Goal: Find specific page/section: Find specific page/section

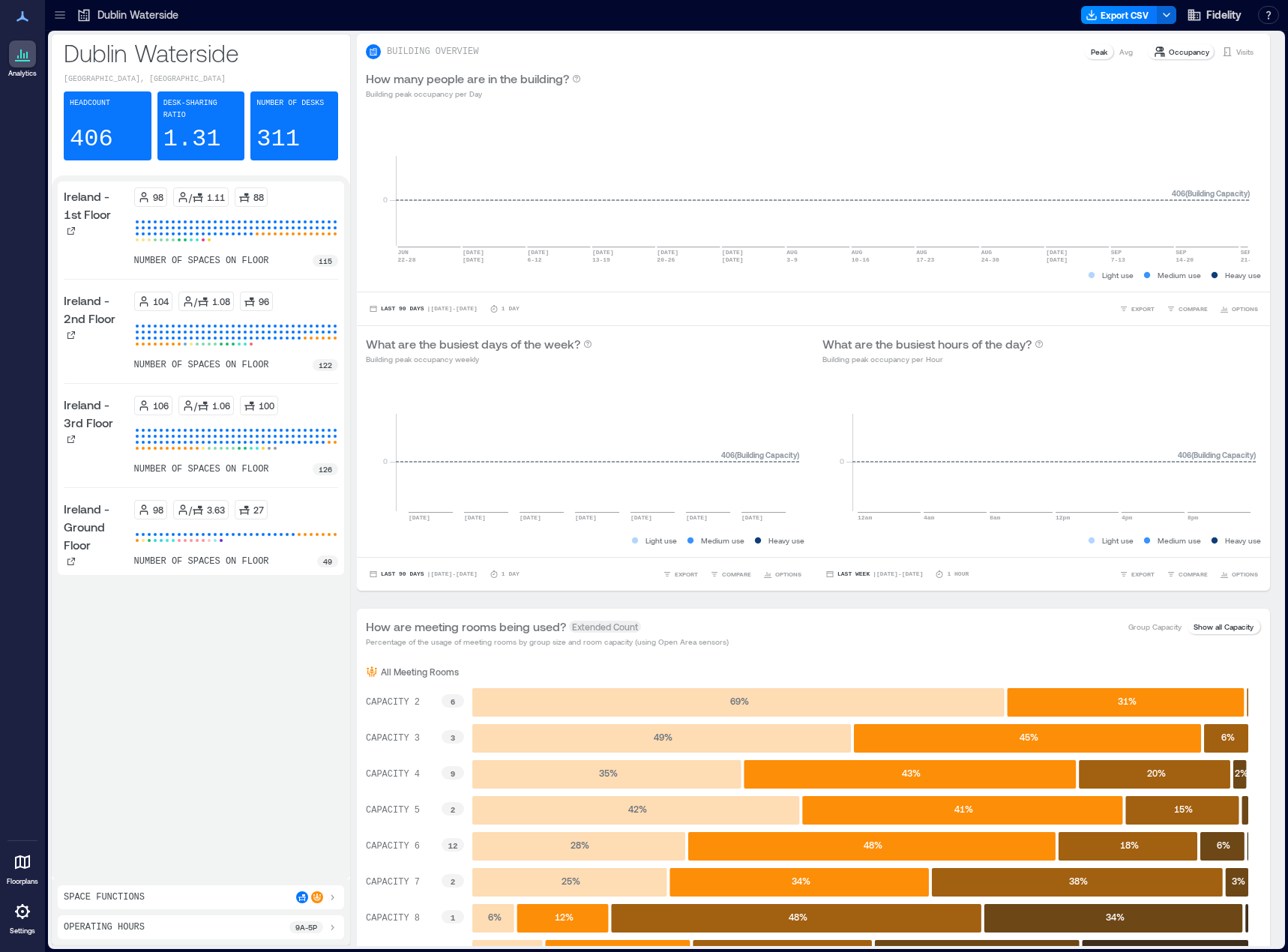
click at [55, 12] on icon at bounding box center [60, 14] width 15 height 15
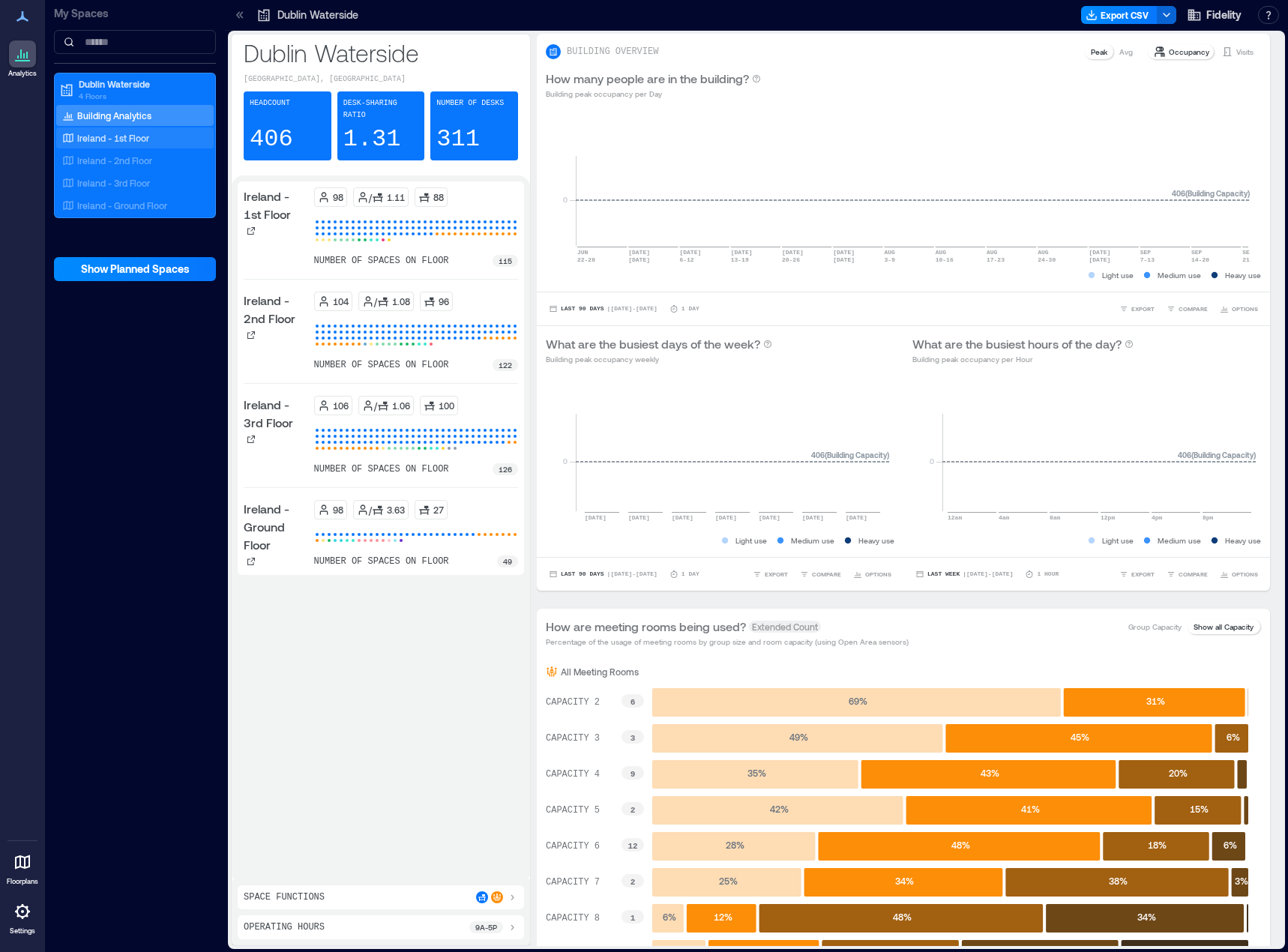
click at [173, 137] on div "Ireland - 1st Floor" at bounding box center [132, 137] width 145 height 15
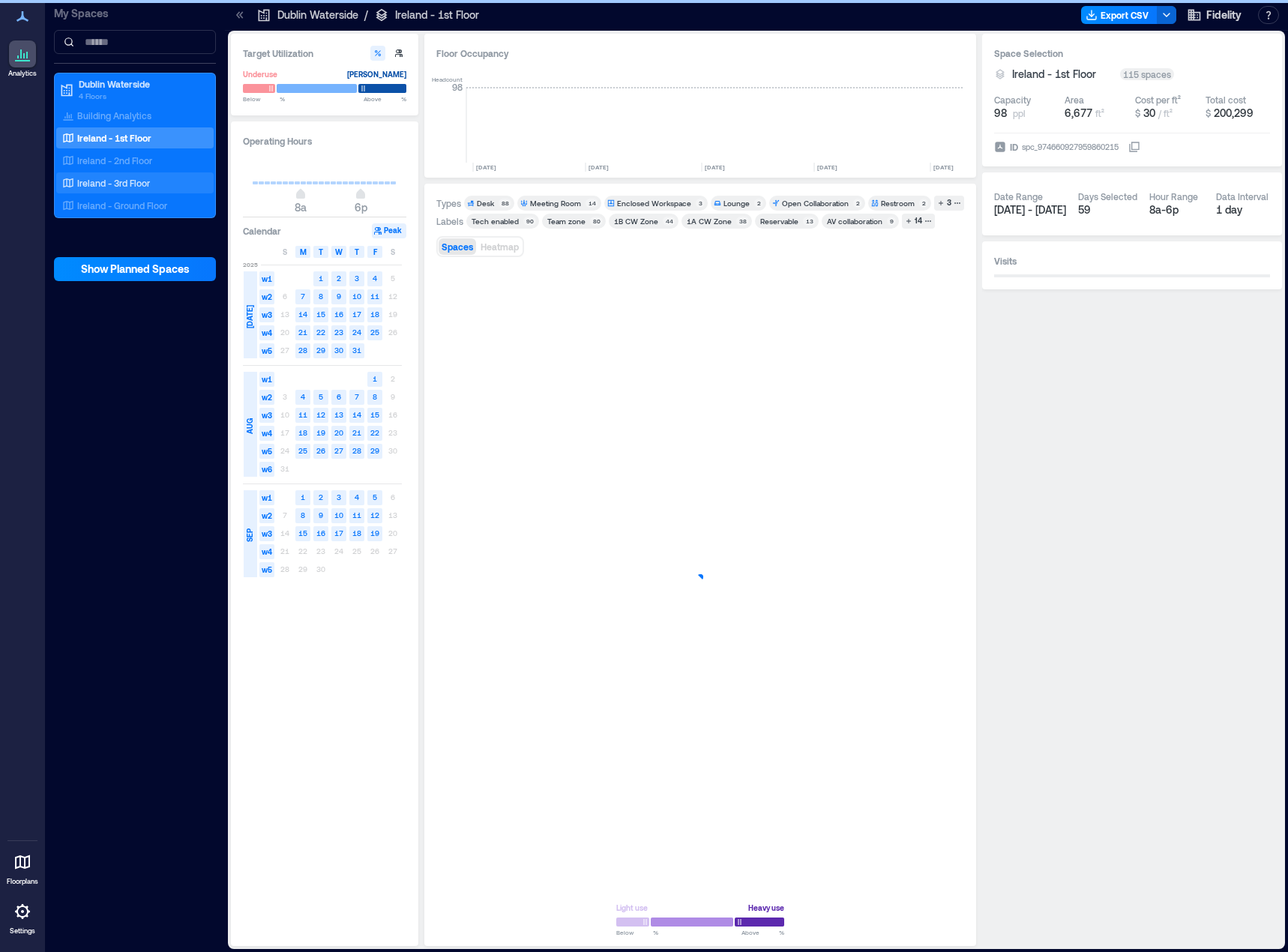
scroll to position [0, 4274]
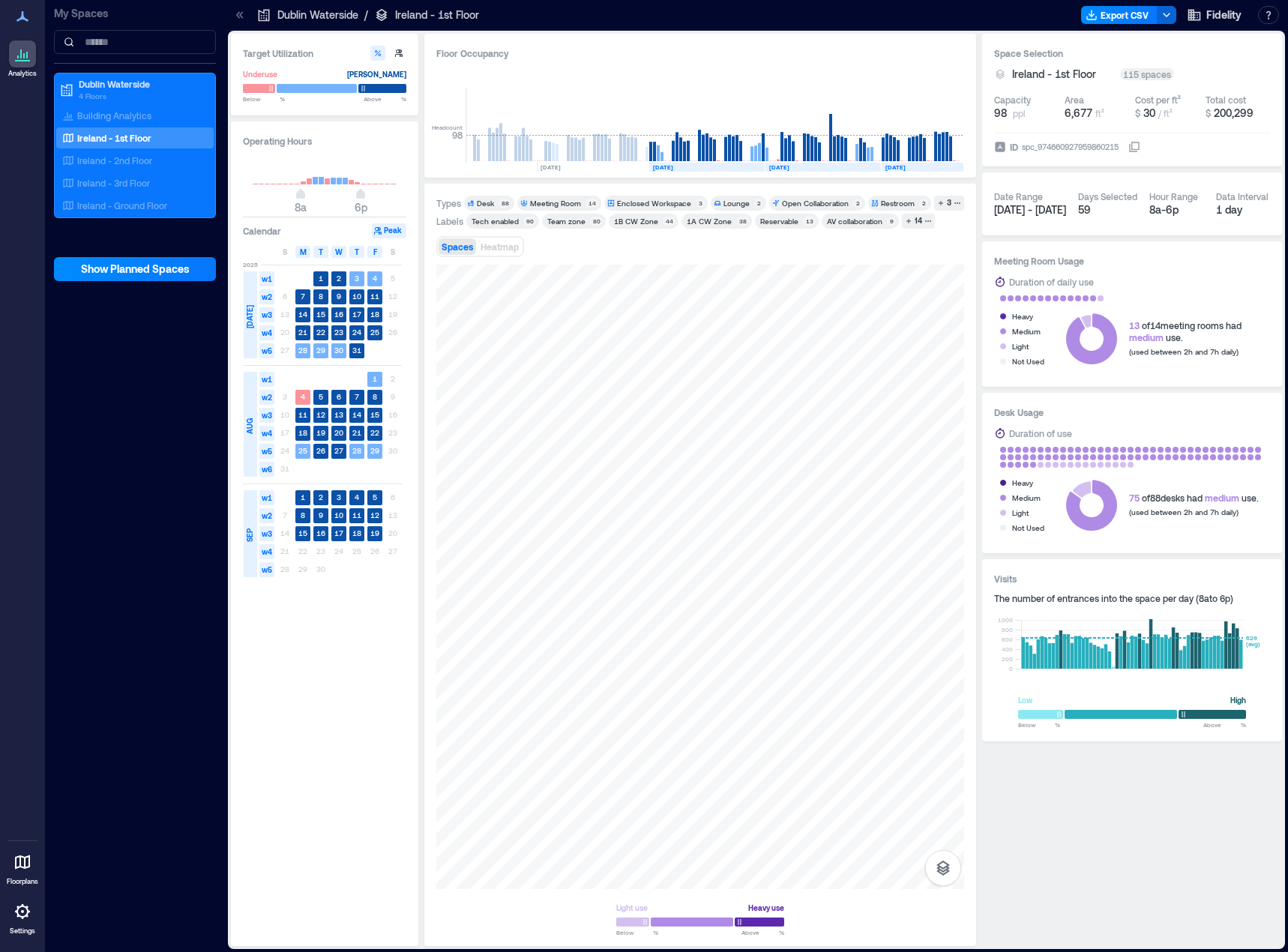
click at [13, 868] on div at bounding box center [22, 862] width 27 height 27
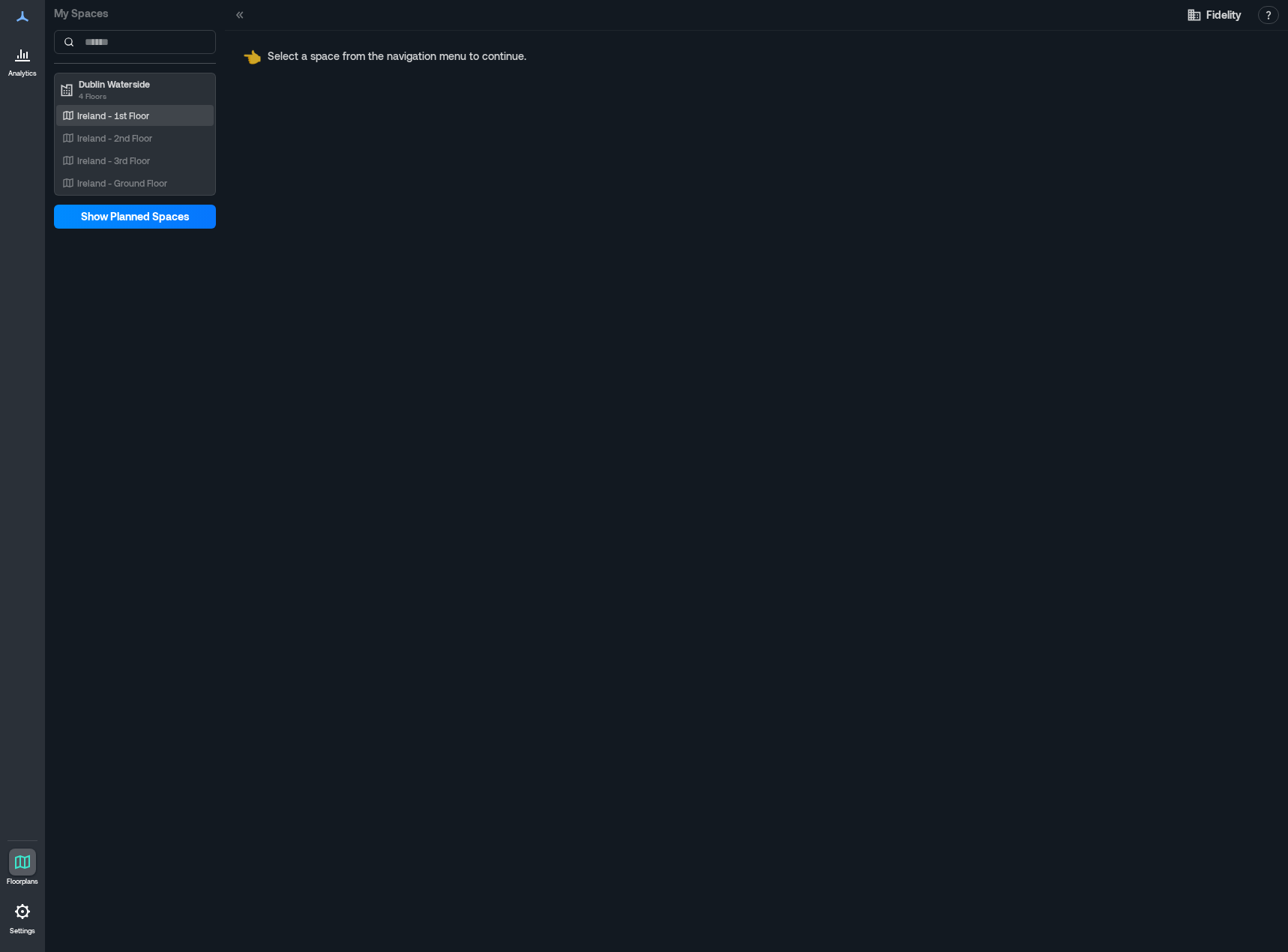
click at [145, 114] on p "Ireland - 1st Floor" at bounding box center [113, 115] width 72 height 12
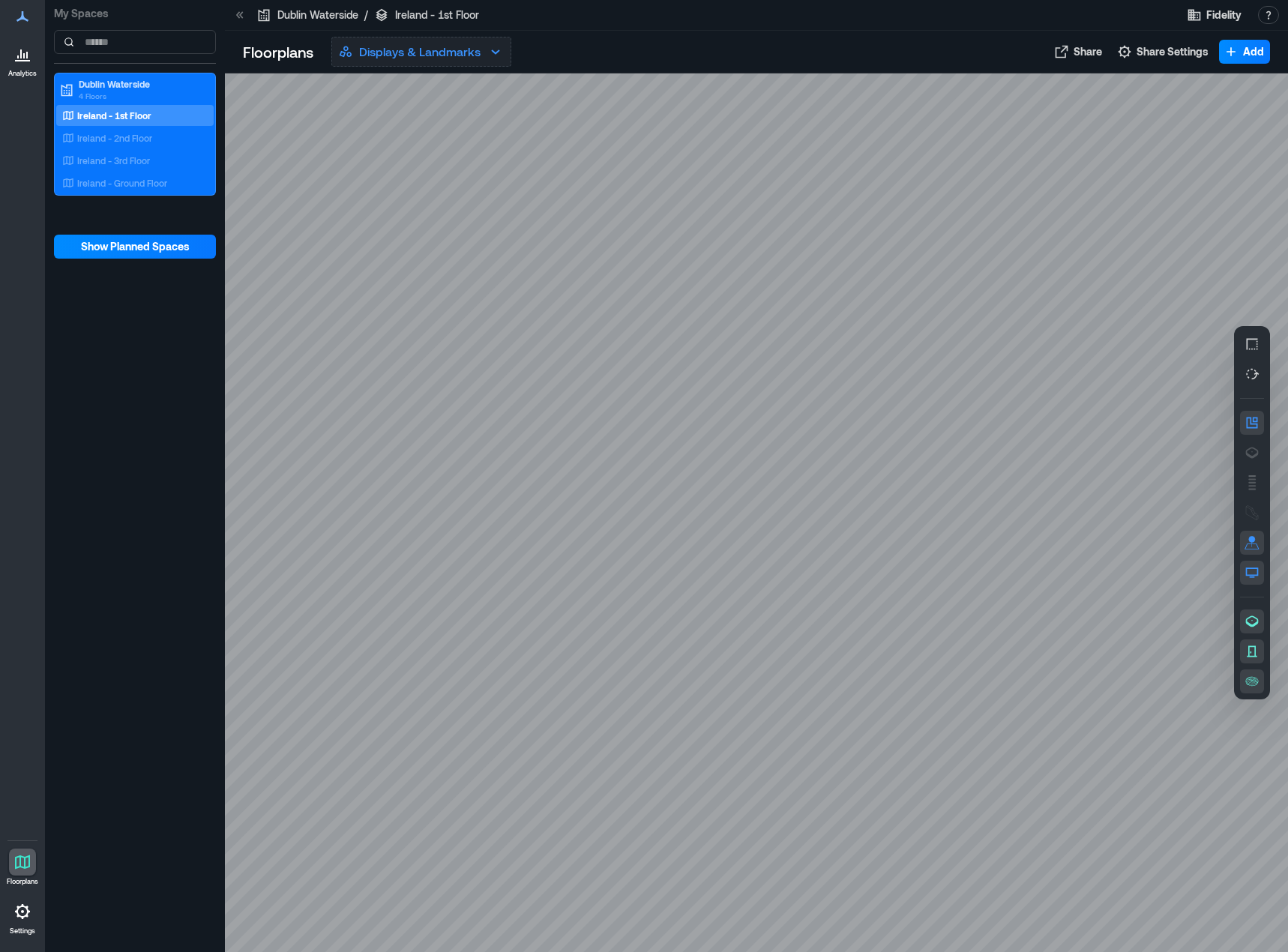
click at [451, 52] on p "Displays & Landmarks" at bounding box center [420, 51] width 121 height 18
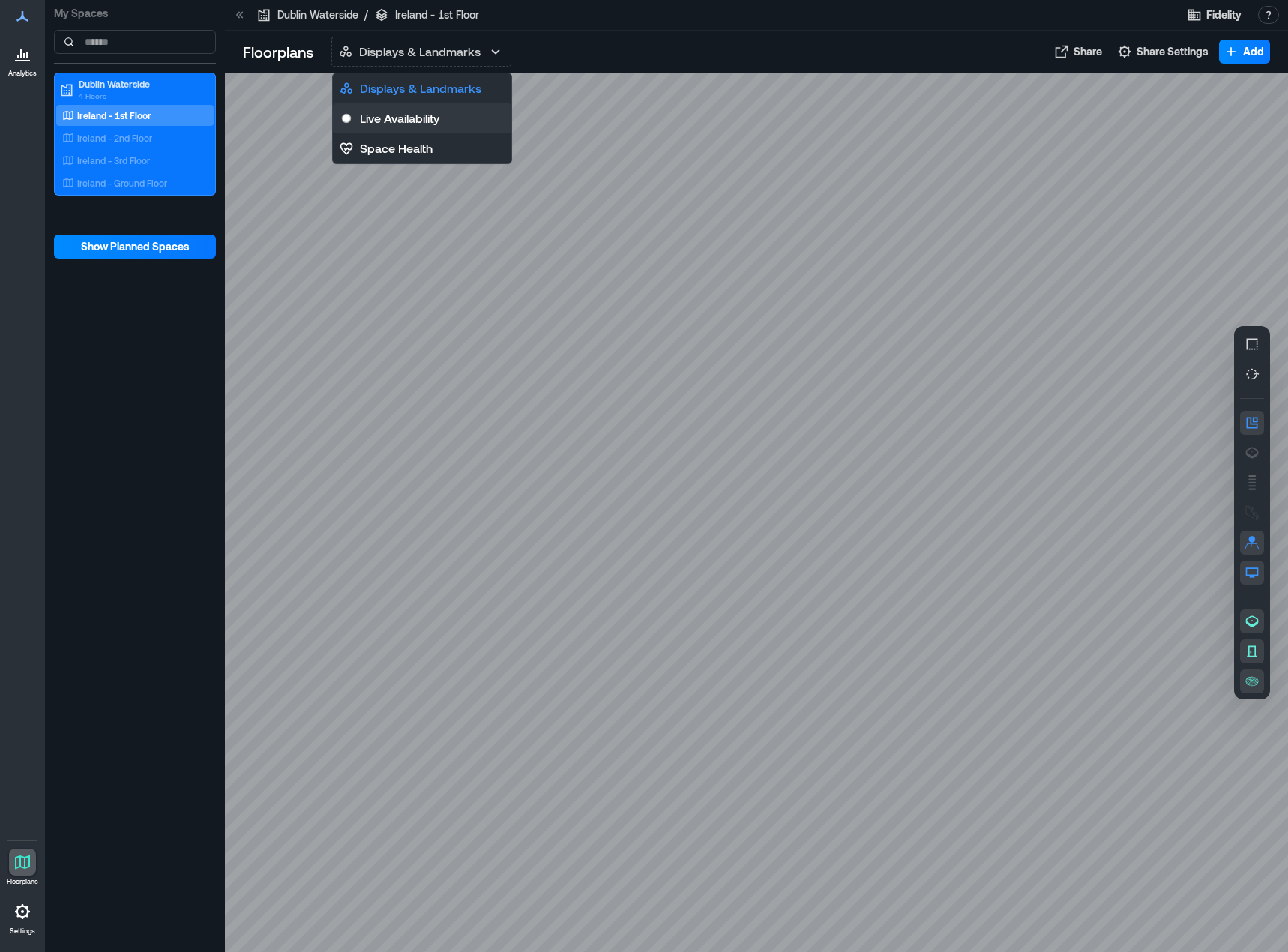
click at [439, 116] on p "Live Availability" at bounding box center [399, 118] width 79 height 18
